Goal: Transaction & Acquisition: Purchase product/service

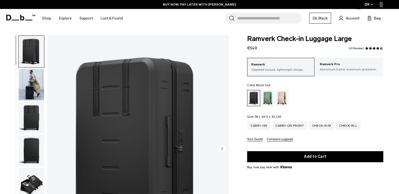
drag, startPoint x: 251, startPoint y: 47, endPoint x: 256, endPoint y: 47, distance: 5.5
click at [256, 47] on span "€549" at bounding box center [252, 47] width 10 height 5
copy span "549"
click at [127, 32] on body "Skip to content BUY NOW, PAY LATER WITH [PERSON_NAME] 10% OFF YOUR FIRST PURCHA…" at bounding box center [199, 97] width 399 height 194
